Goal: Information Seeking & Learning: Learn about a topic

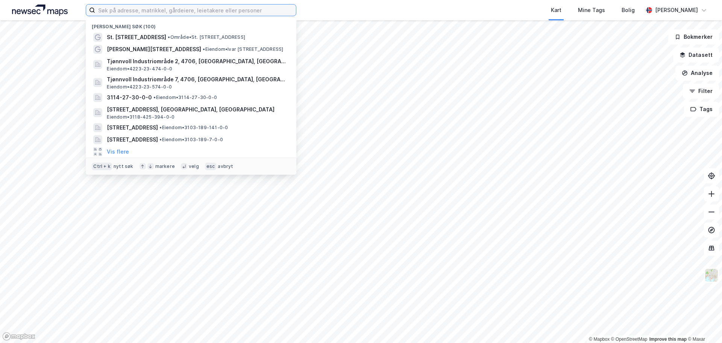
click at [166, 11] on input at bounding box center [195, 10] width 201 height 11
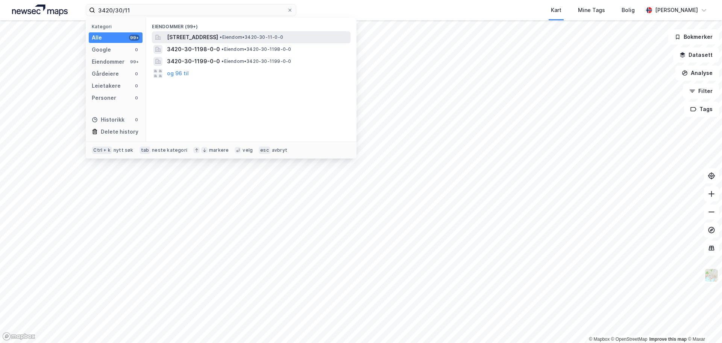
click at [182, 36] on span "[STREET_ADDRESS]" at bounding box center [192, 37] width 51 height 9
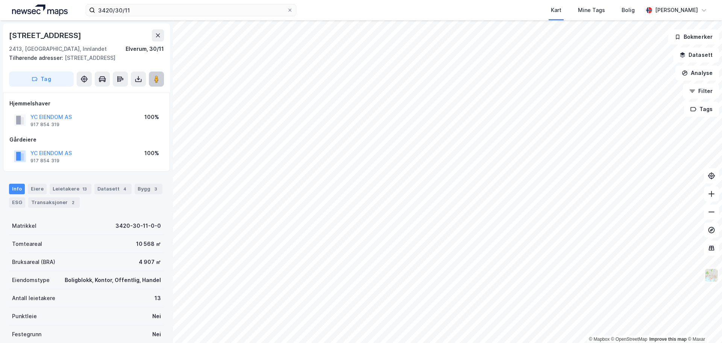
click at [158, 79] on image at bounding box center [156, 79] width 5 height 8
click at [696, 53] on button "Datasett" at bounding box center [696, 54] width 46 height 15
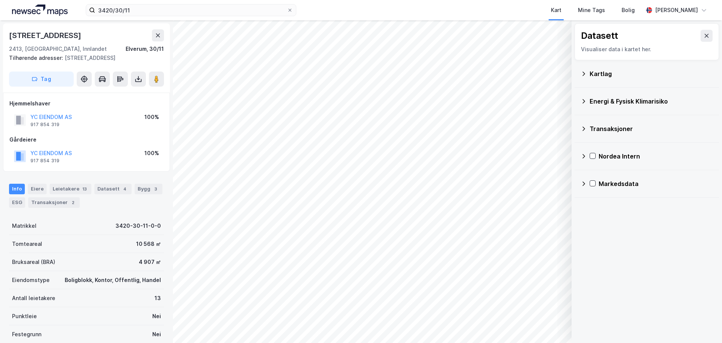
click at [584, 101] on icon at bounding box center [584, 101] width 6 height 6
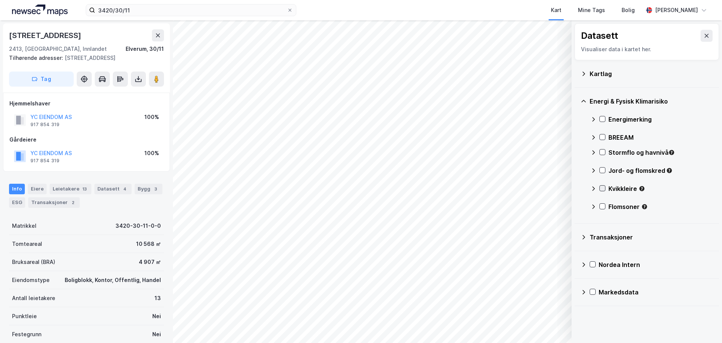
click at [603, 188] on icon at bounding box center [602, 187] width 5 height 5
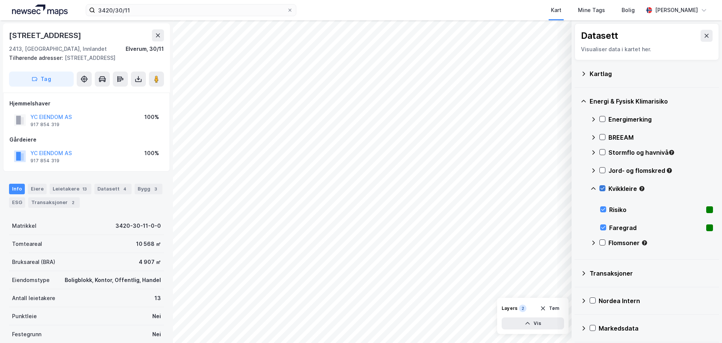
click at [603, 188] on icon at bounding box center [602, 187] width 5 height 5
click at [604, 241] on icon at bounding box center [602, 242] width 5 height 5
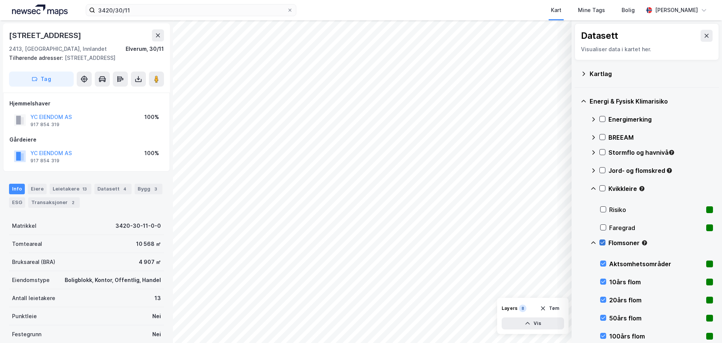
click at [604, 241] on icon at bounding box center [602, 242] width 5 height 5
click at [602, 170] on icon at bounding box center [602, 169] width 5 height 5
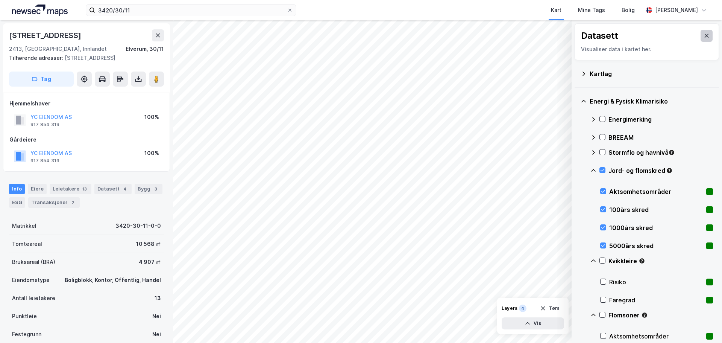
click at [704, 33] on icon at bounding box center [707, 36] width 6 height 6
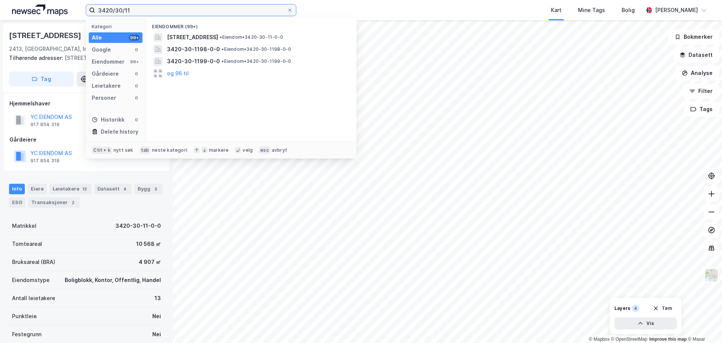
click at [141, 9] on input "3420/30/11" at bounding box center [191, 10] width 192 height 11
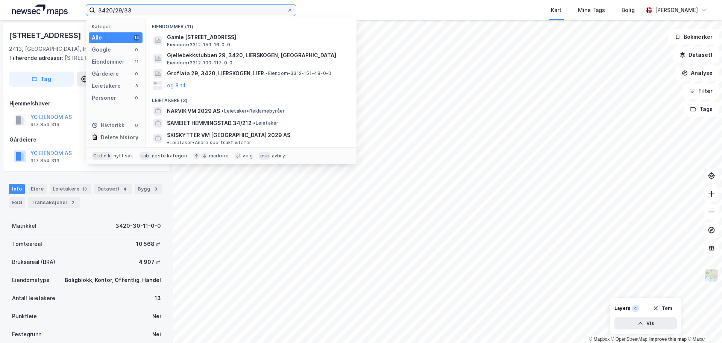
type input "3420/29/33"
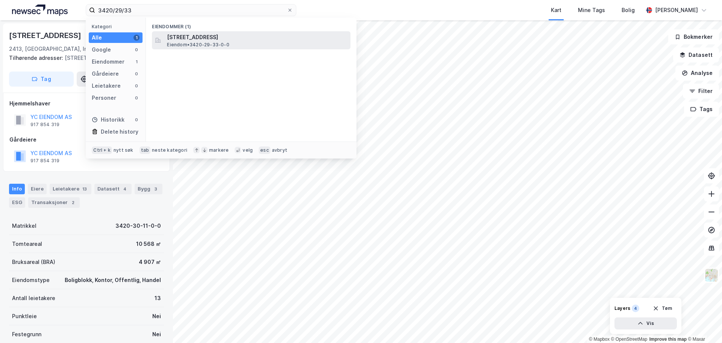
click at [208, 37] on span "[STREET_ADDRESS]" at bounding box center [257, 37] width 181 height 9
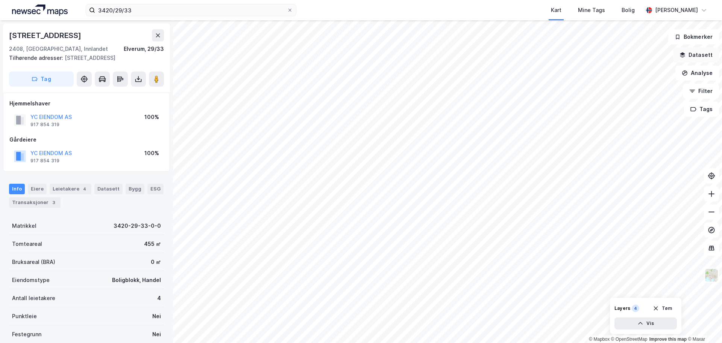
click at [695, 50] on button "Datasett" at bounding box center [696, 54] width 46 height 15
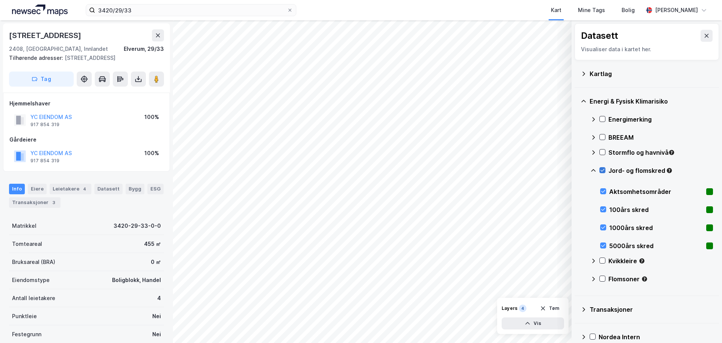
click at [603, 172] on icon at bounding box center [602, 169] width 5 height 5
click at [604, 276] on icon at bounding box center [602, 278] width 5 height 5
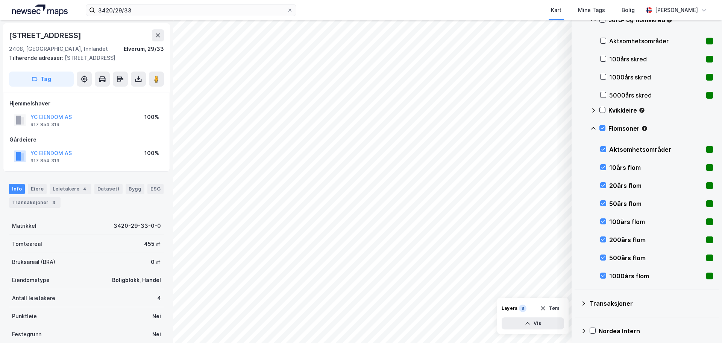
scroll to position [183, 0]
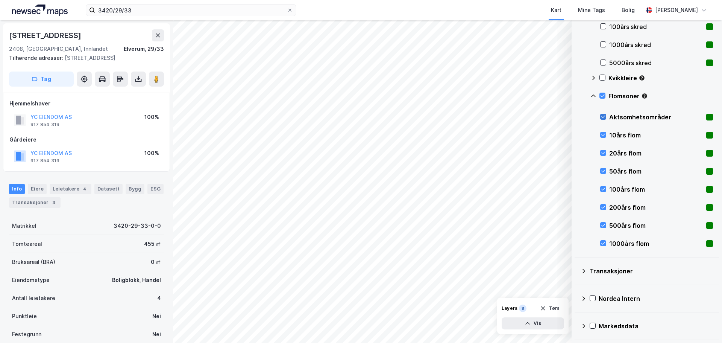
click at [604, 116] on icon at bounding box center [603, 116] width 5 height 5
click at [604, 95] on icon at bounding box center [602, 95] width 5 height 5
click at [602, 97] on icon at bounding box center [602, 95] width 5 height 5
click at [603, 133] on icon at bounding box center [603, 134] width 5 height 5
click at [602, 149] on div "20års flom" at bounding box center [656, 153] width 113 height 18
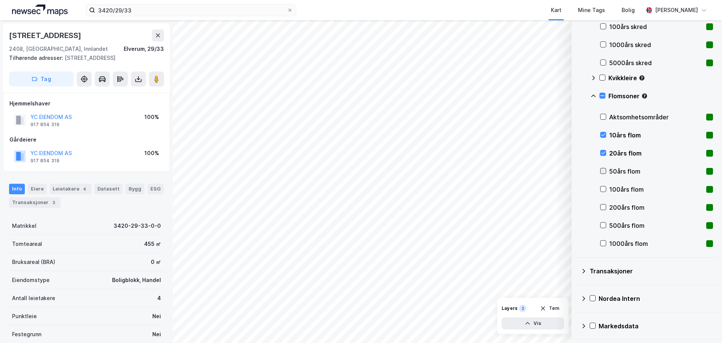
click at [603, 169] on icon at bounding box center [603, 170] width 5 height 5
click at [603, 187] on icon at bounding box center [603, 188] width 5 height 5
click at [603, 204] on icon at bounding box center [603, 206] width 5 height 5
click at [603, 223] on icon at bounding box center [603, 224] width 5 height 5
click at [604, 95] on icon at bounding box center [602, 95] width 5 height 5
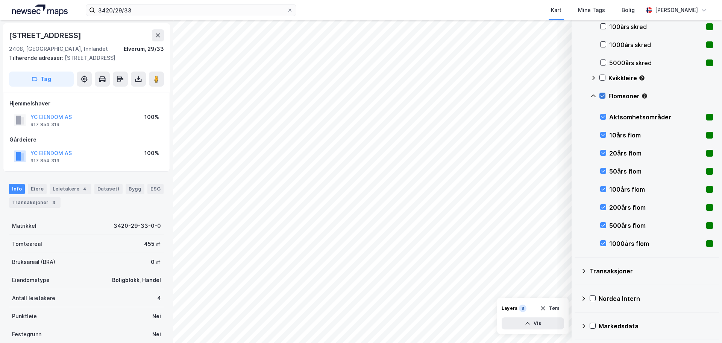
click at [603, 96] on icon at bounding box center [602, 95] width 5 height 5
click at [602, 77] on icon at bounding box center [602, 77] width 5 height 5
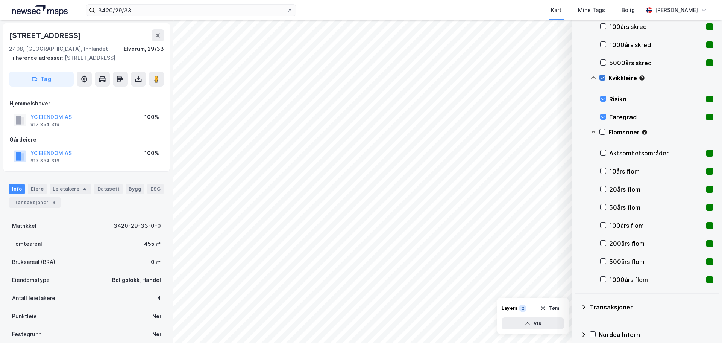
click at [602, 77] on icon at bounding box center [602, 77] width 5 height 5
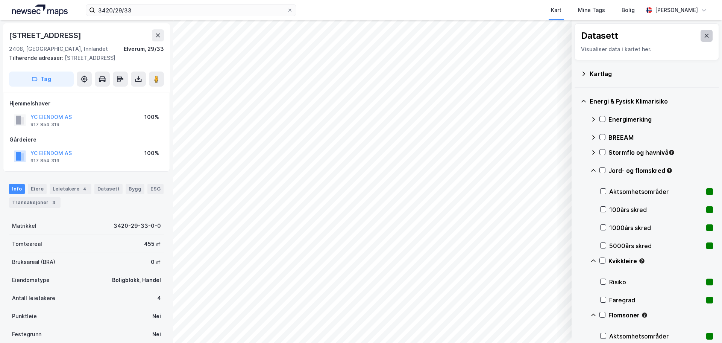
click at [704, 35] on icon at bounding box center [707, 36] width 6 height 6
